Goal: Find specific page/section: Find specific page/section

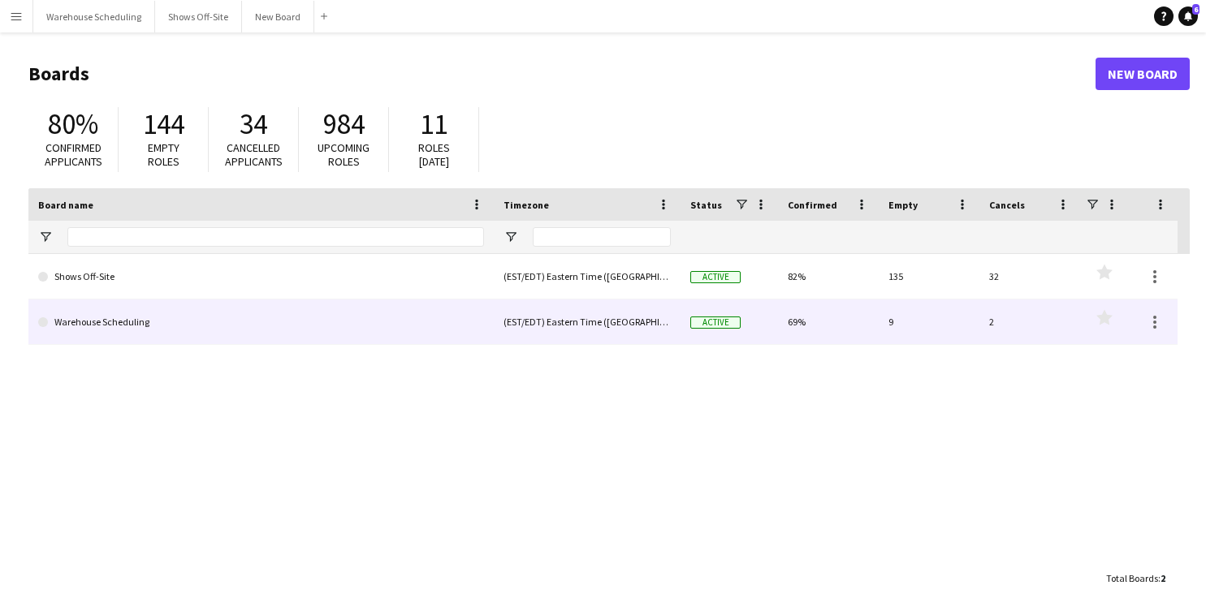
click at [141, 313] on link "Warehouse Scheduling" at bounding box center [261, 322] width 446 height 45
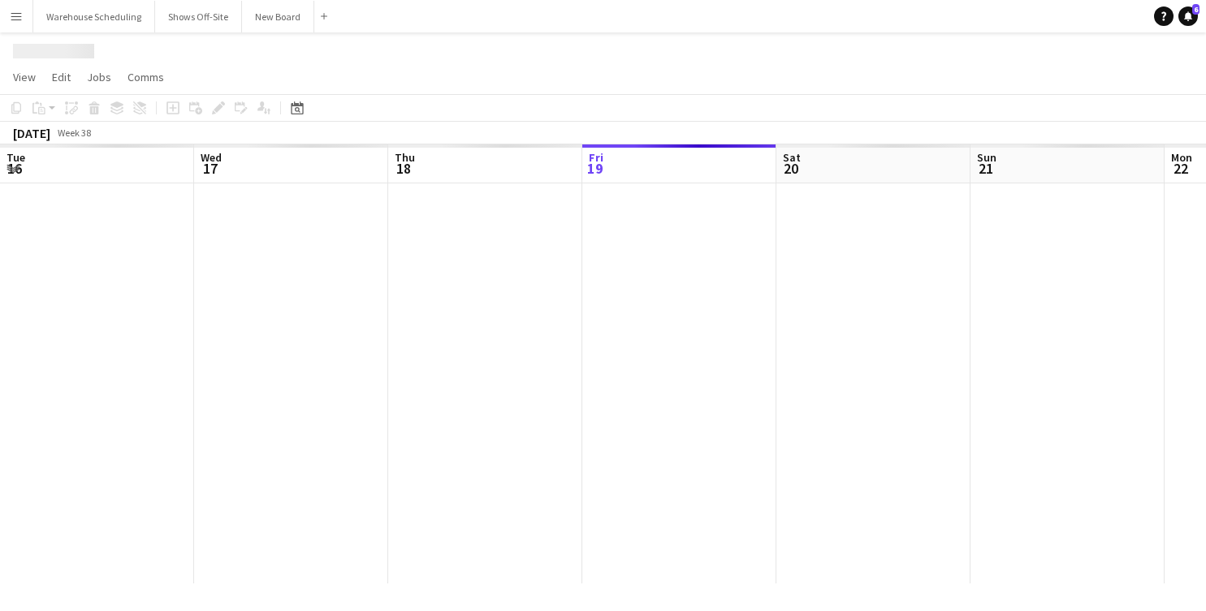
scroll to position [0, 388]
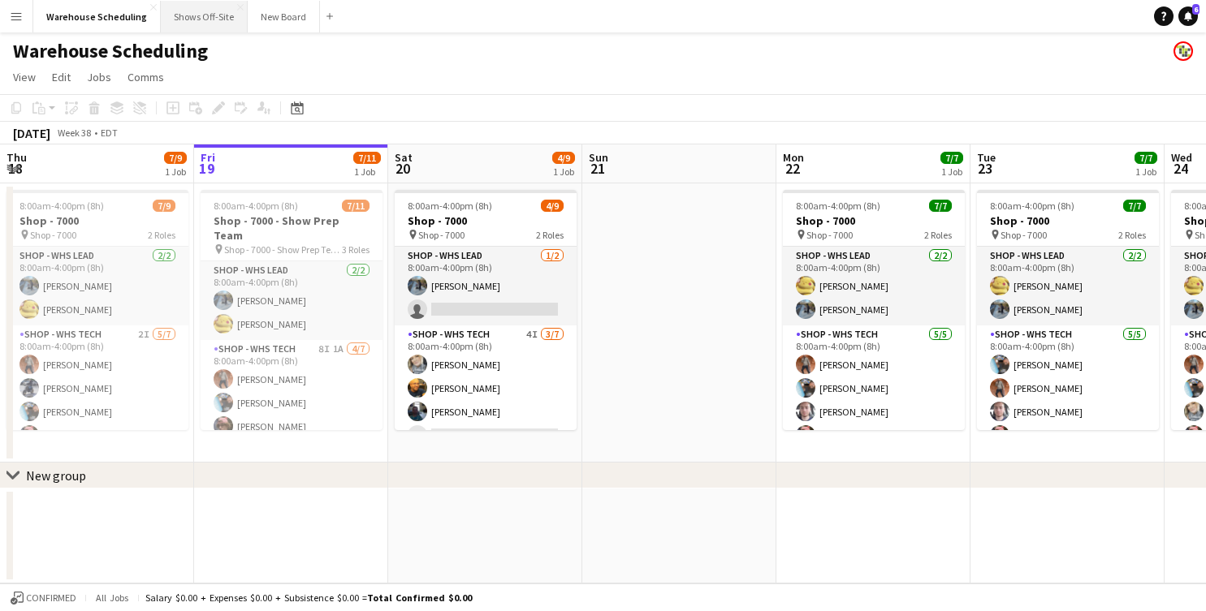
click at [184, 28] on button "Shows Off-Site Close" at bounding box center [204, 17] width 87 height 32
